Goal: Find specific page/section: Find specific page/section

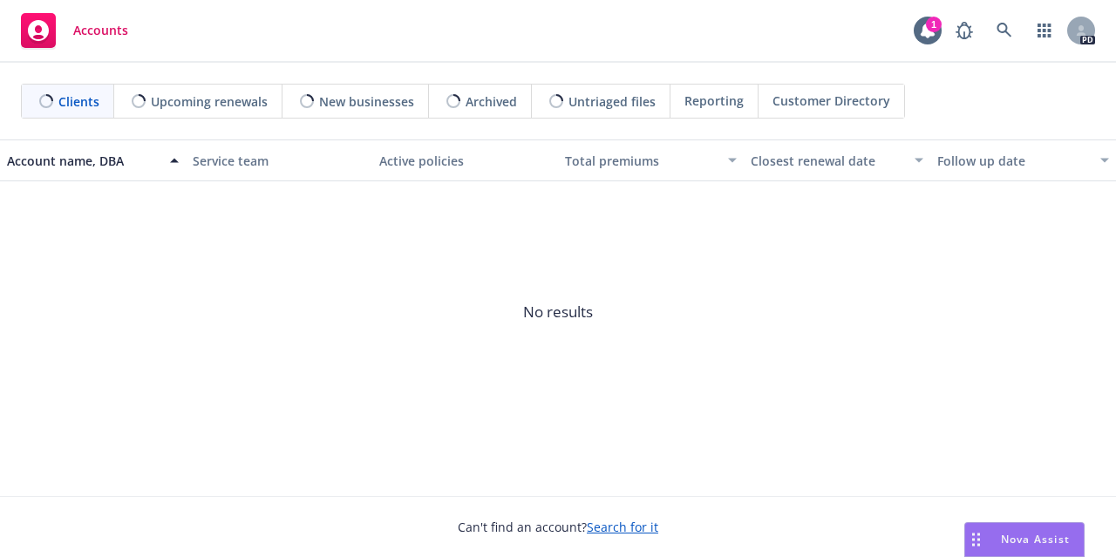
click at [813, 101] on span "Customer Directory" at bounding box center [832, 101] width 118 height 18
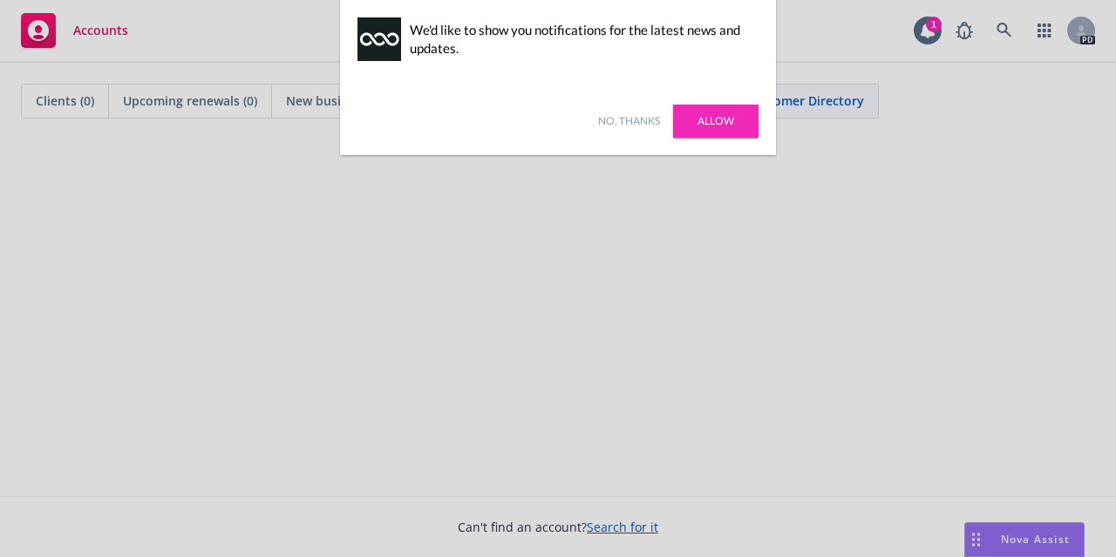
click at [696, 119] on link "Allow" at bounding box center [715, 121] width 85 height 33
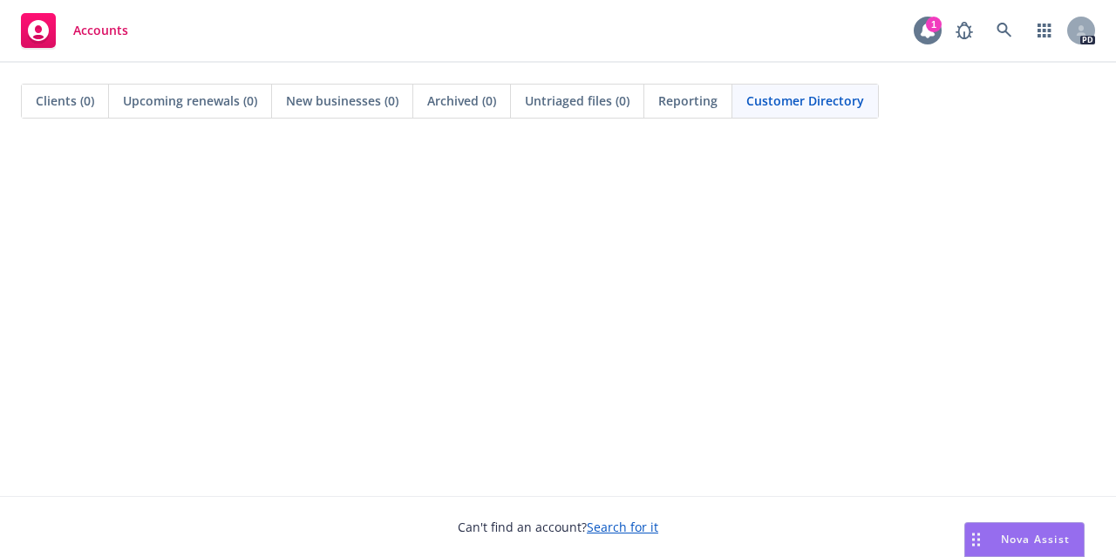
click at [920, 29] on icon at bounding box center [927, 30] width 17 height 17
